Goal: Find specific page/section: Find specific page/section

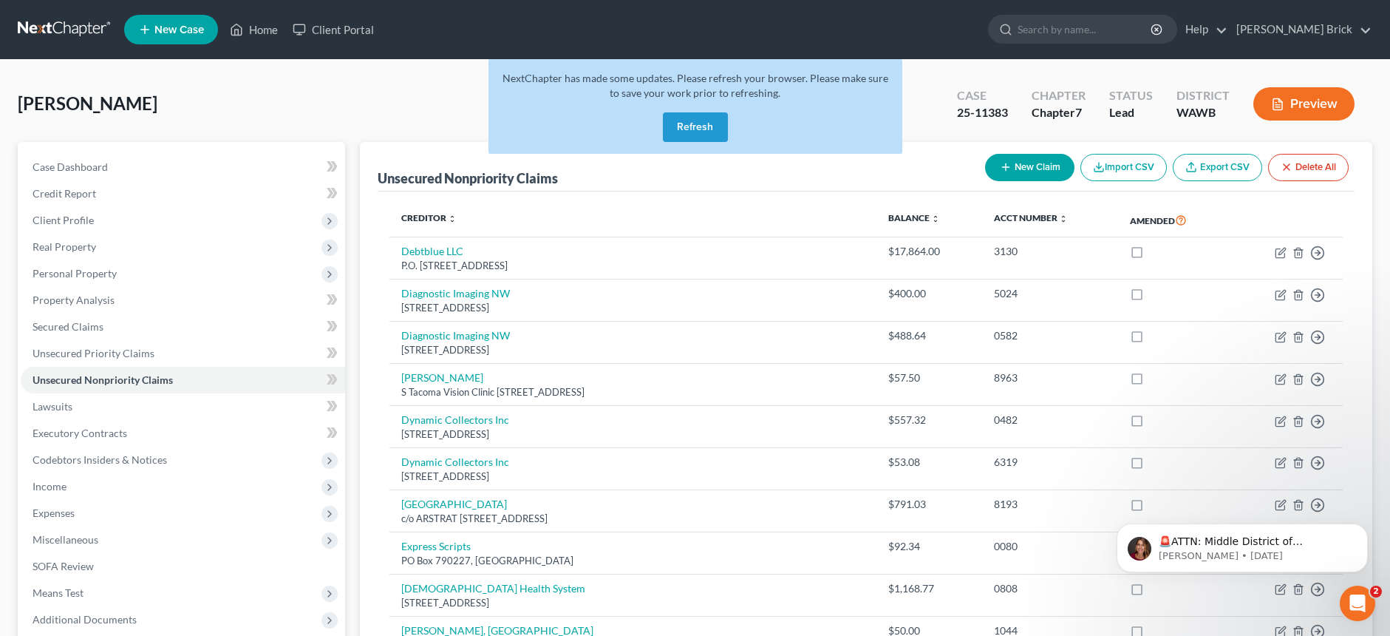
click at [690, 120] on button "Refresh" at bounding box center [695, 127] width 65 height 30
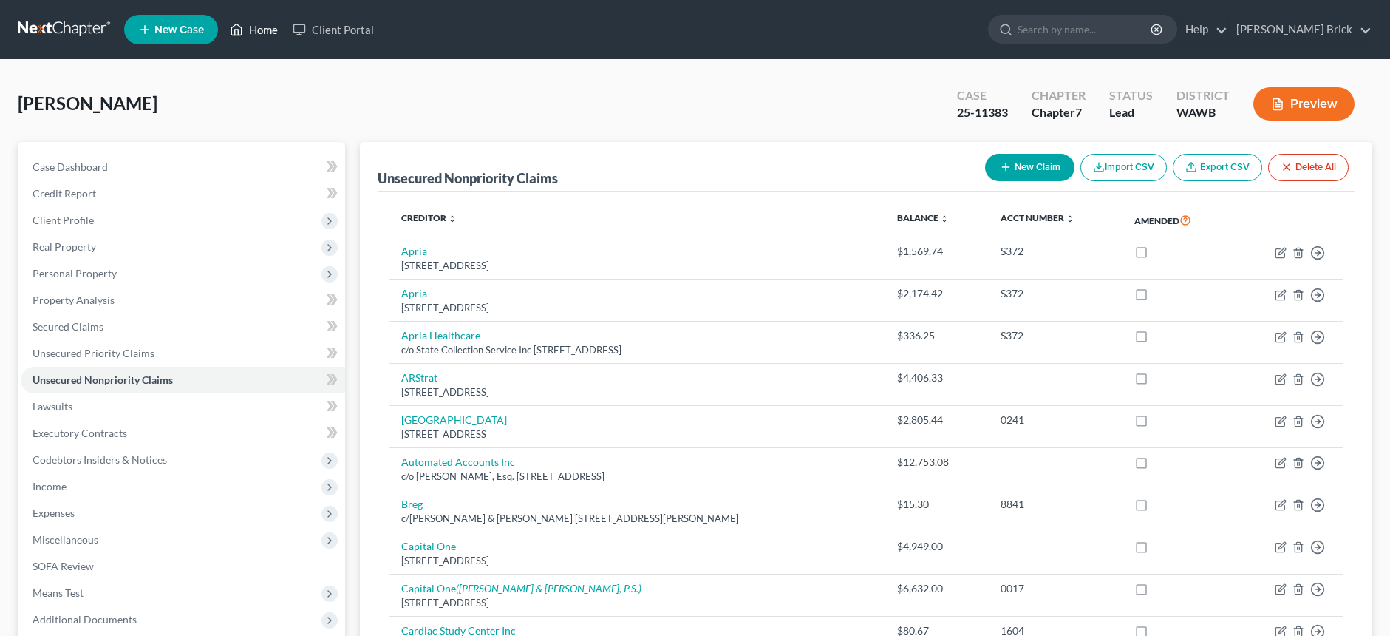
click at [253, 27] on link "Home" at bounding box center [253, 29] width 63 height 27
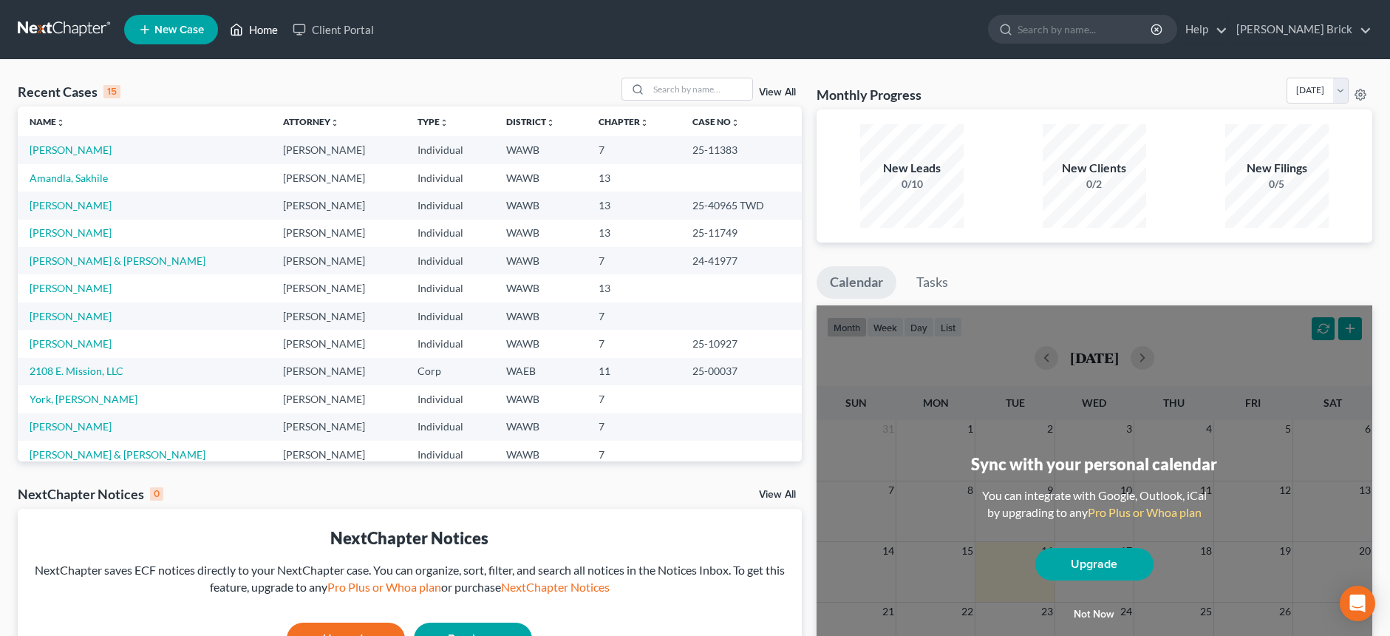
scroll to position [101, 0]
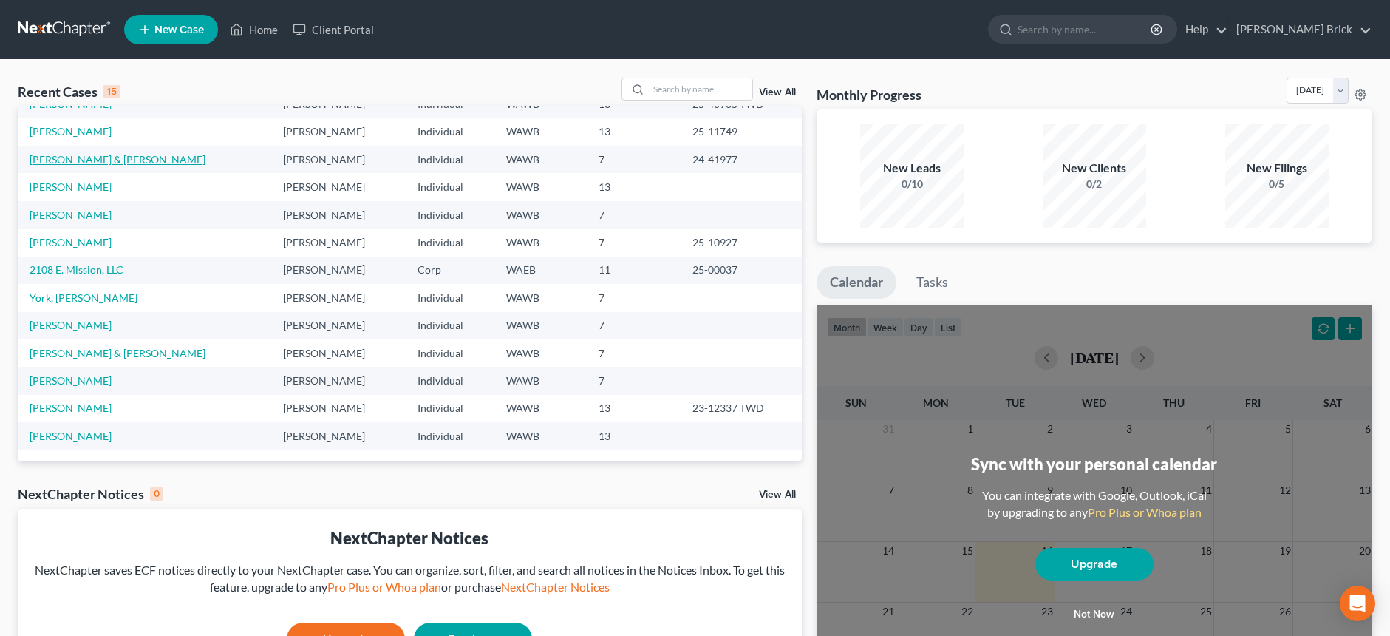
click at [96, 161] on link "Rice, Philip & Reed, Tiffany" at bounding box center [118, 159] width 176 height 13
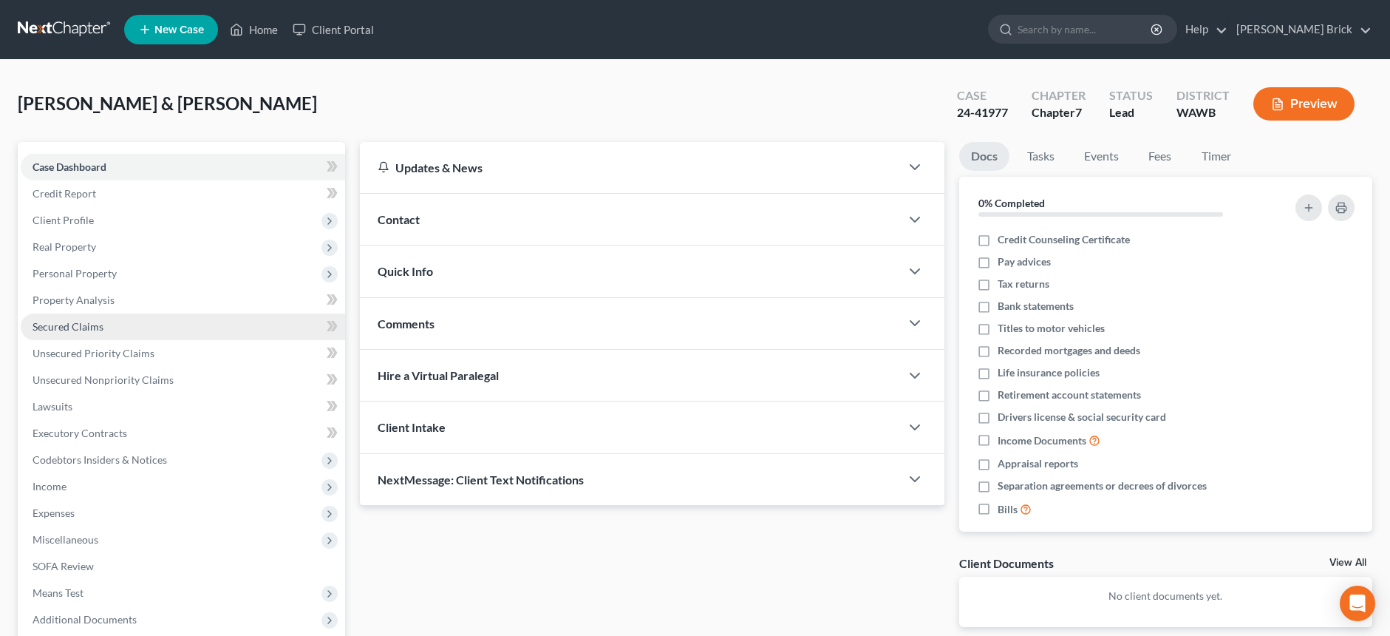
click at [86, 322] on span "Secured Claims" at bounding box center [68, 326] width 71 height 13
